Goal: Transaction & Acquisition: Purchase product/service

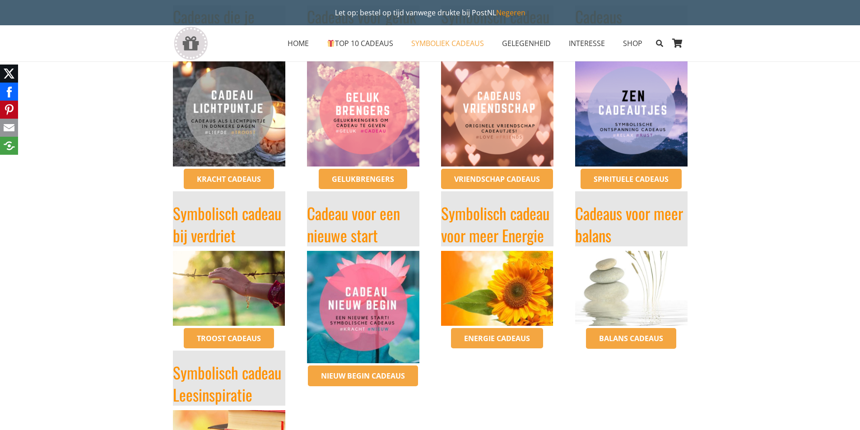
scroll to position [271, 0]
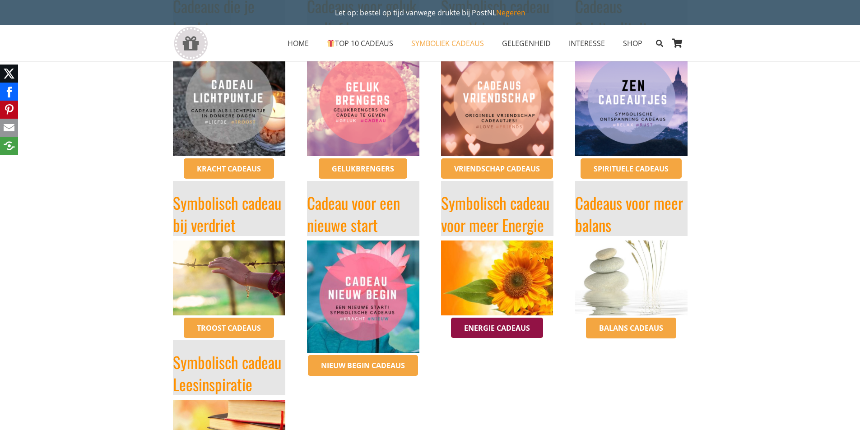
click at [509, 332] on span "Energie cadeaus" at bounding box center [497, 328] width 66 height 10
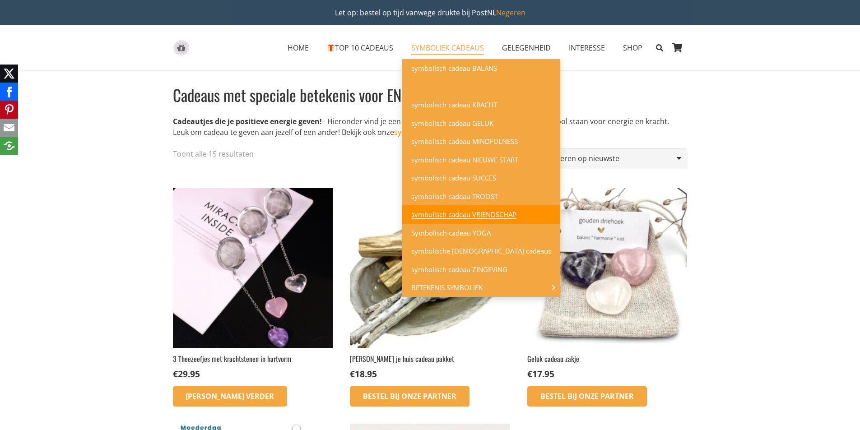
click at [443, 215] on span "symbolisch cadeau VRIENDSCHAP" at bounding box center [463, 214] width 105 height 9
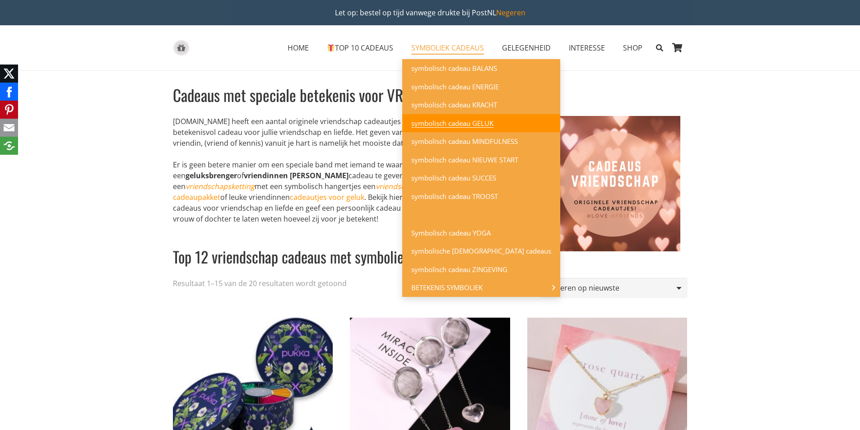
click at [460, 117] on link "symbolisch cadeau GELUK" at bounding box center [481, 123] width 158 height 19
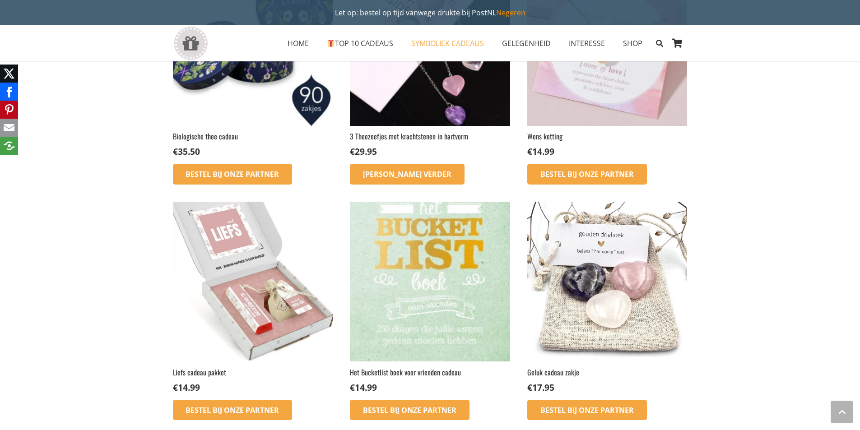
scroll to position [632, 0]
